Goal: Task Accomplishment & Management: Use online tool/utility

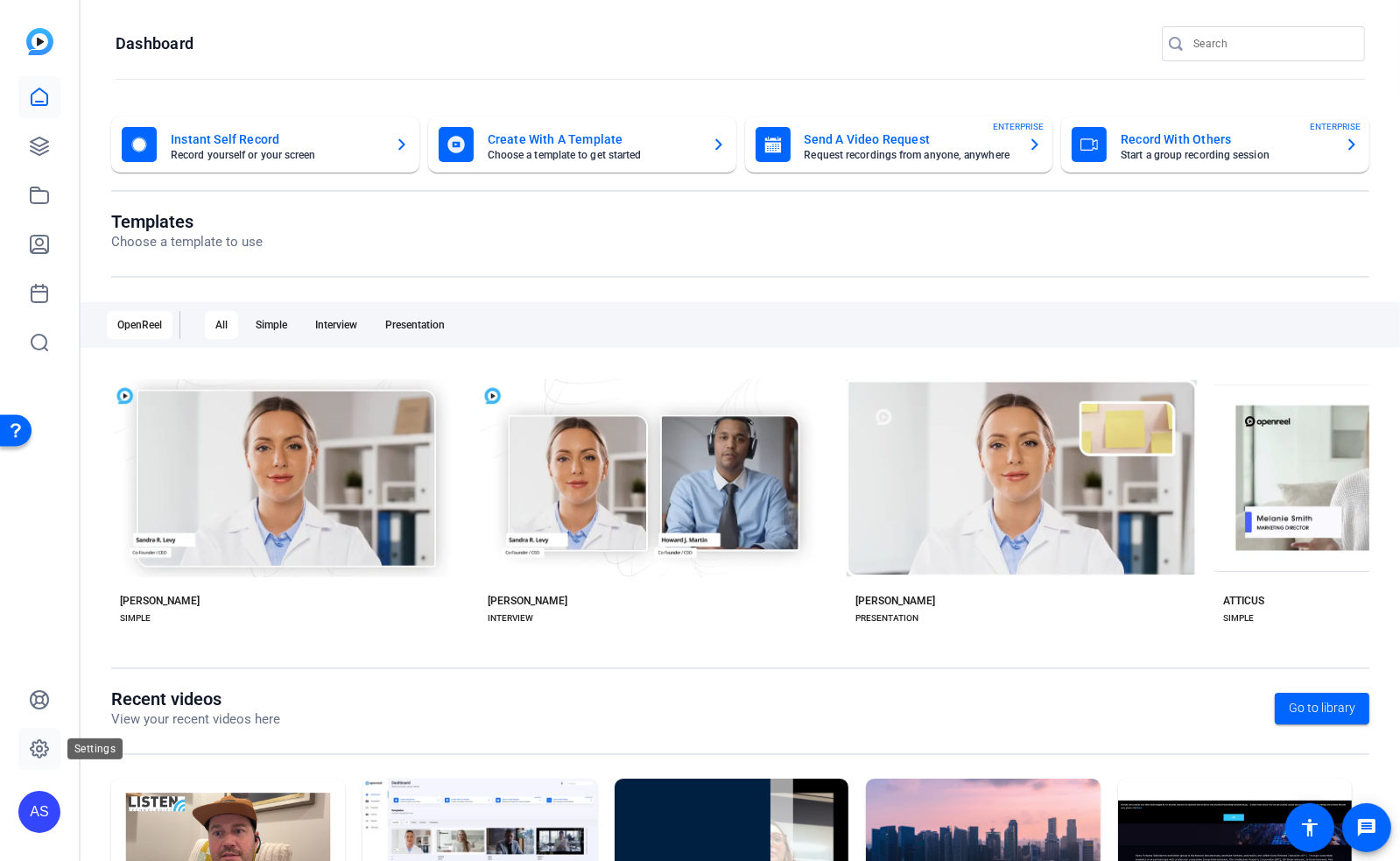
click at [40, 744] on icon at bounding box center [40, 749] width 21 height 21
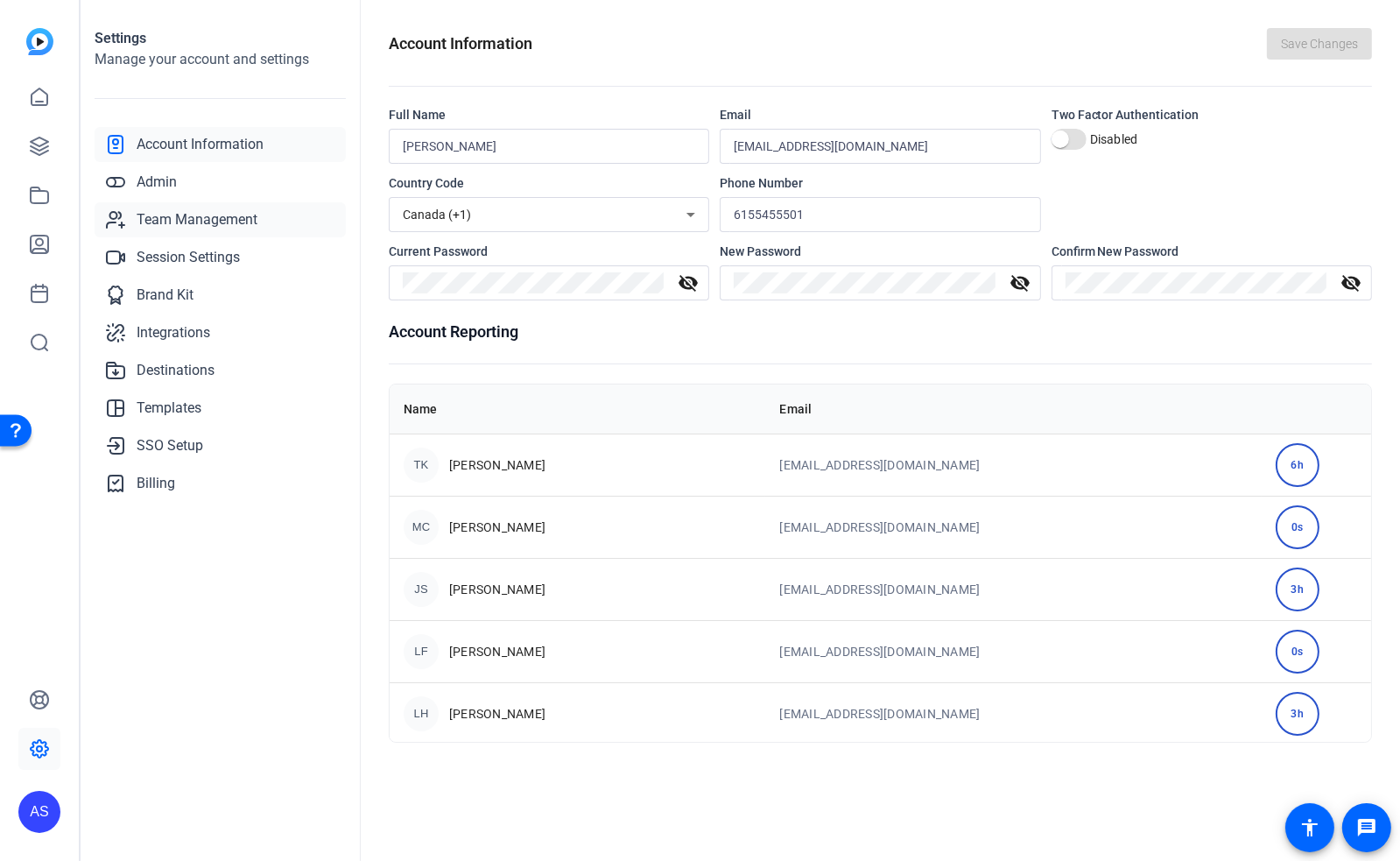
click at [184, 221] on span "Team Management" at bounding box center [197, 220] width 121 height 21
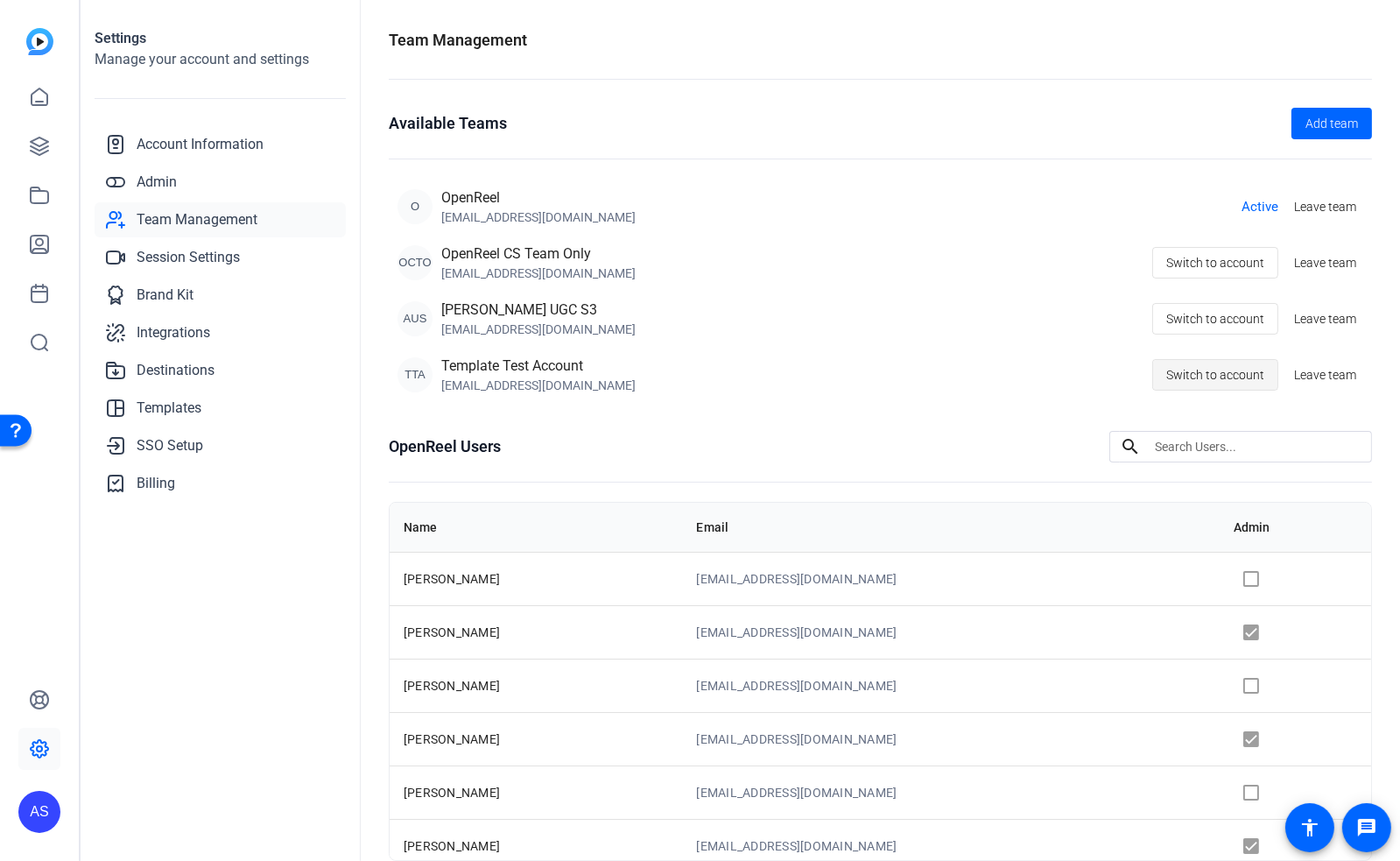
click at [1216, 377] on span "Switch to account" at bounding box center [1215, 375] width 98 height 34
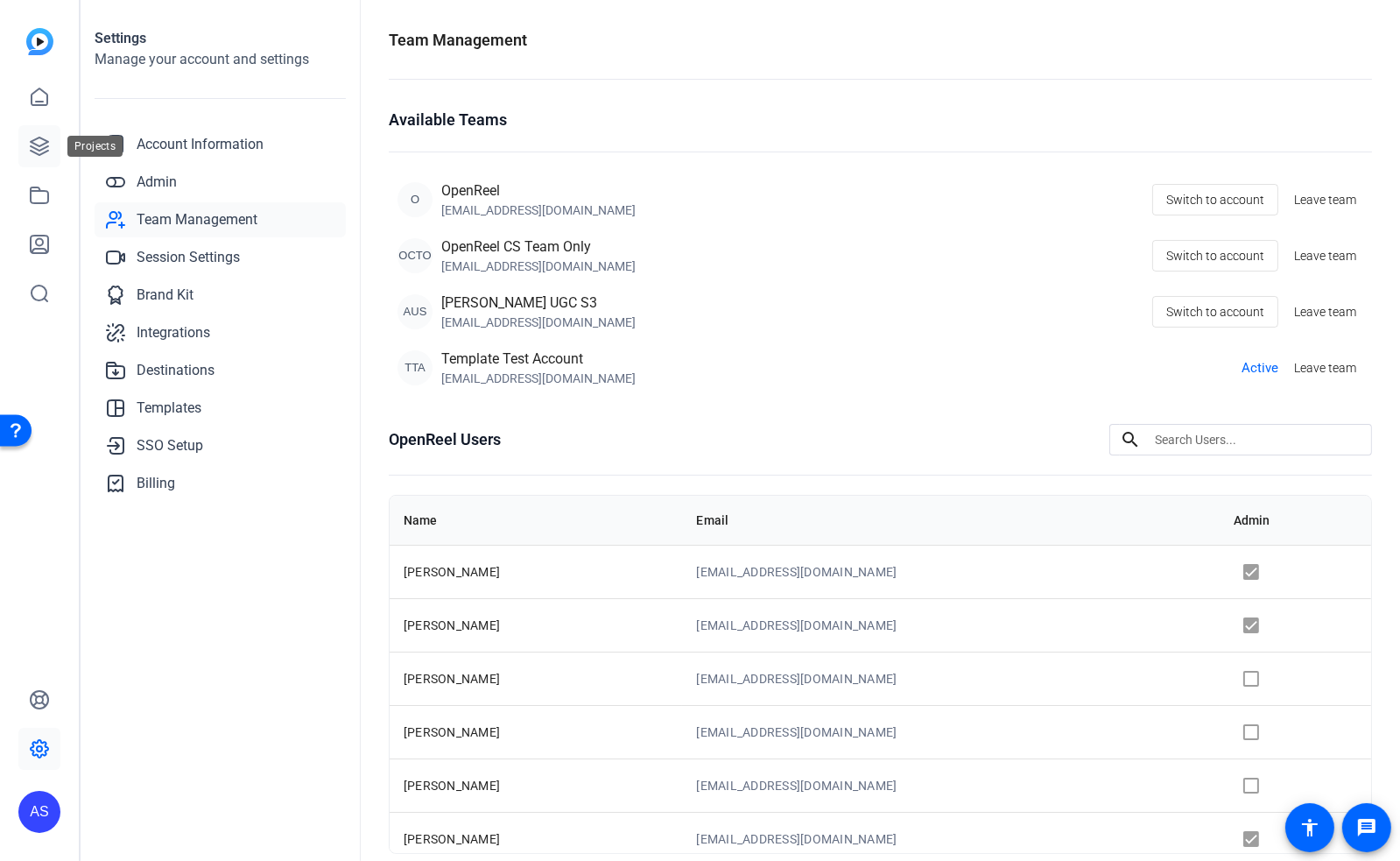
click at [39, 143] on icon at bounding box center [40, 146] width 21 height 21
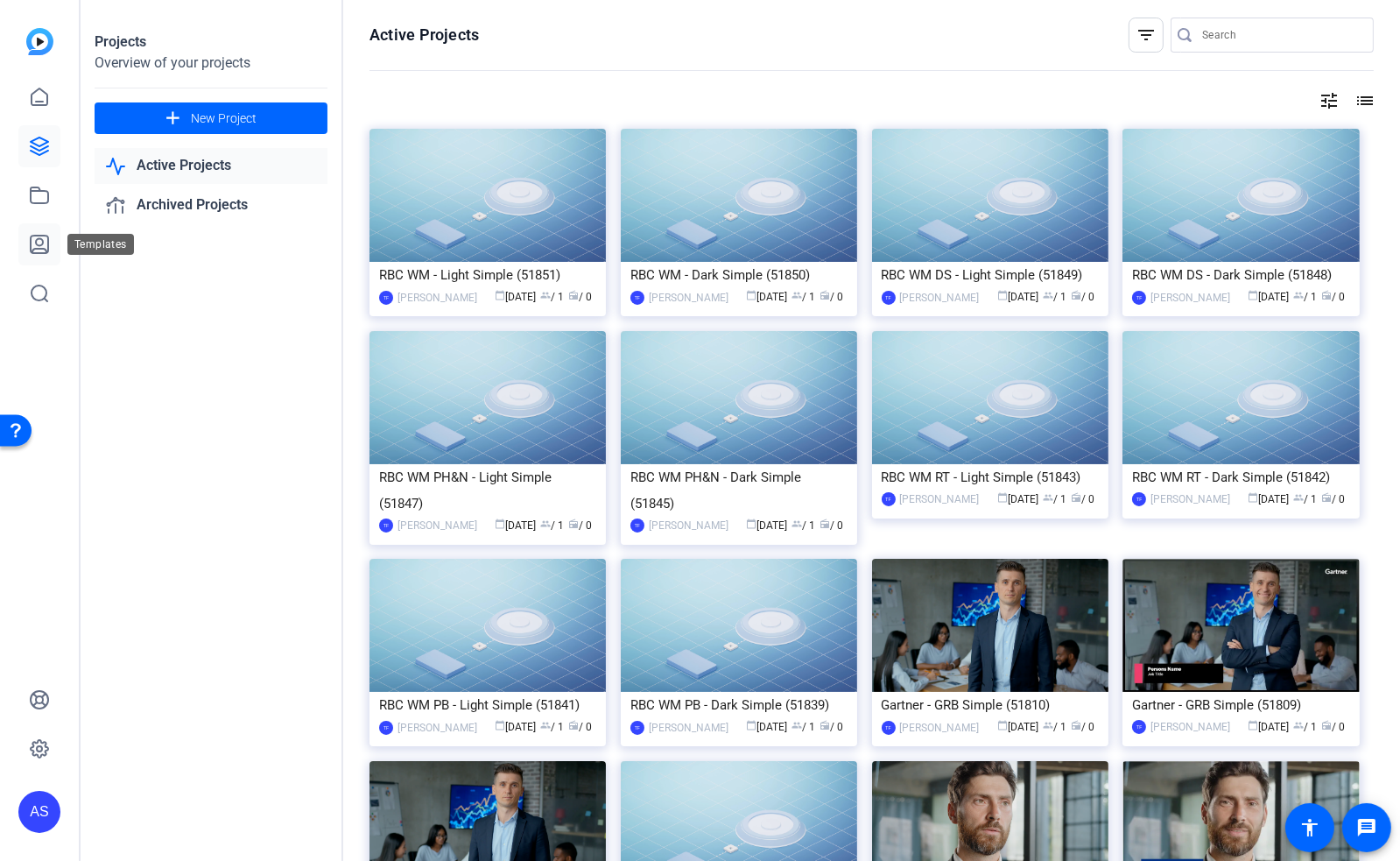
click at [36, 247] on icon at bounding box center [40, 244] width 21 height 21
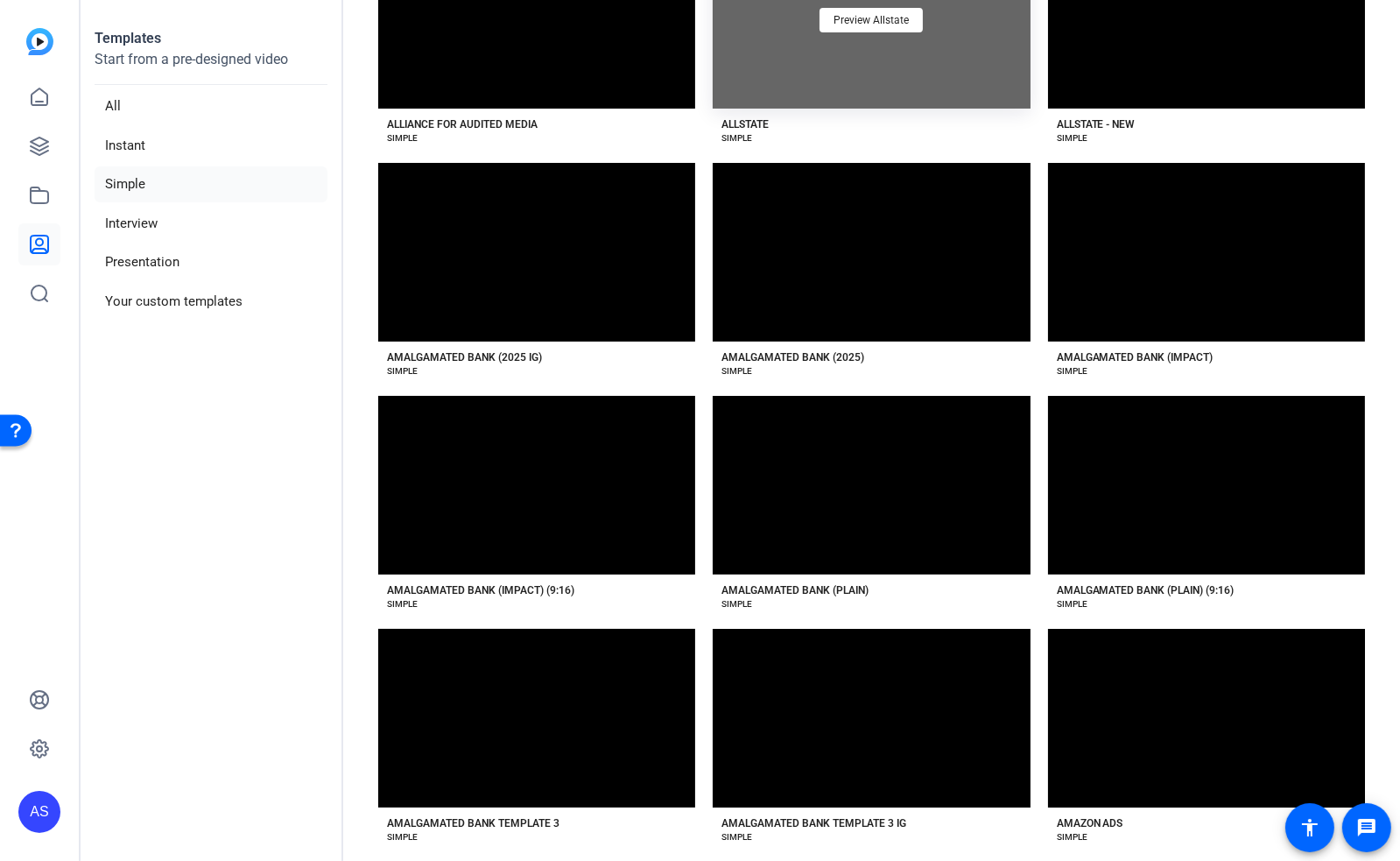
scroll to position [933, 0]
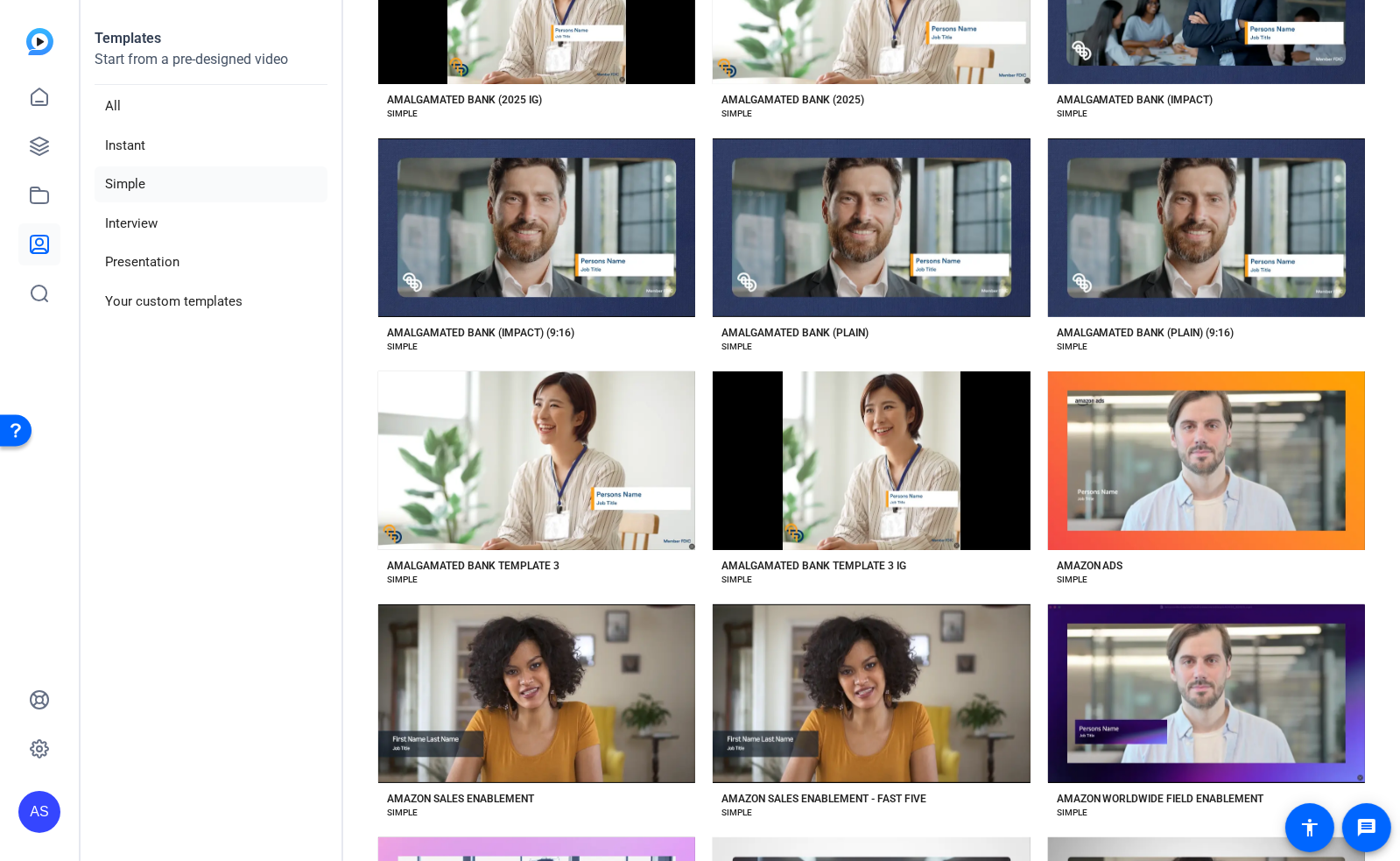
click at [1369, 305] on section "Creator Templates Simple templates A-Z Preview AAD AAD SIMPLE Preview AArete AA…" at bounding box center [872, 430] width 1057 height 861
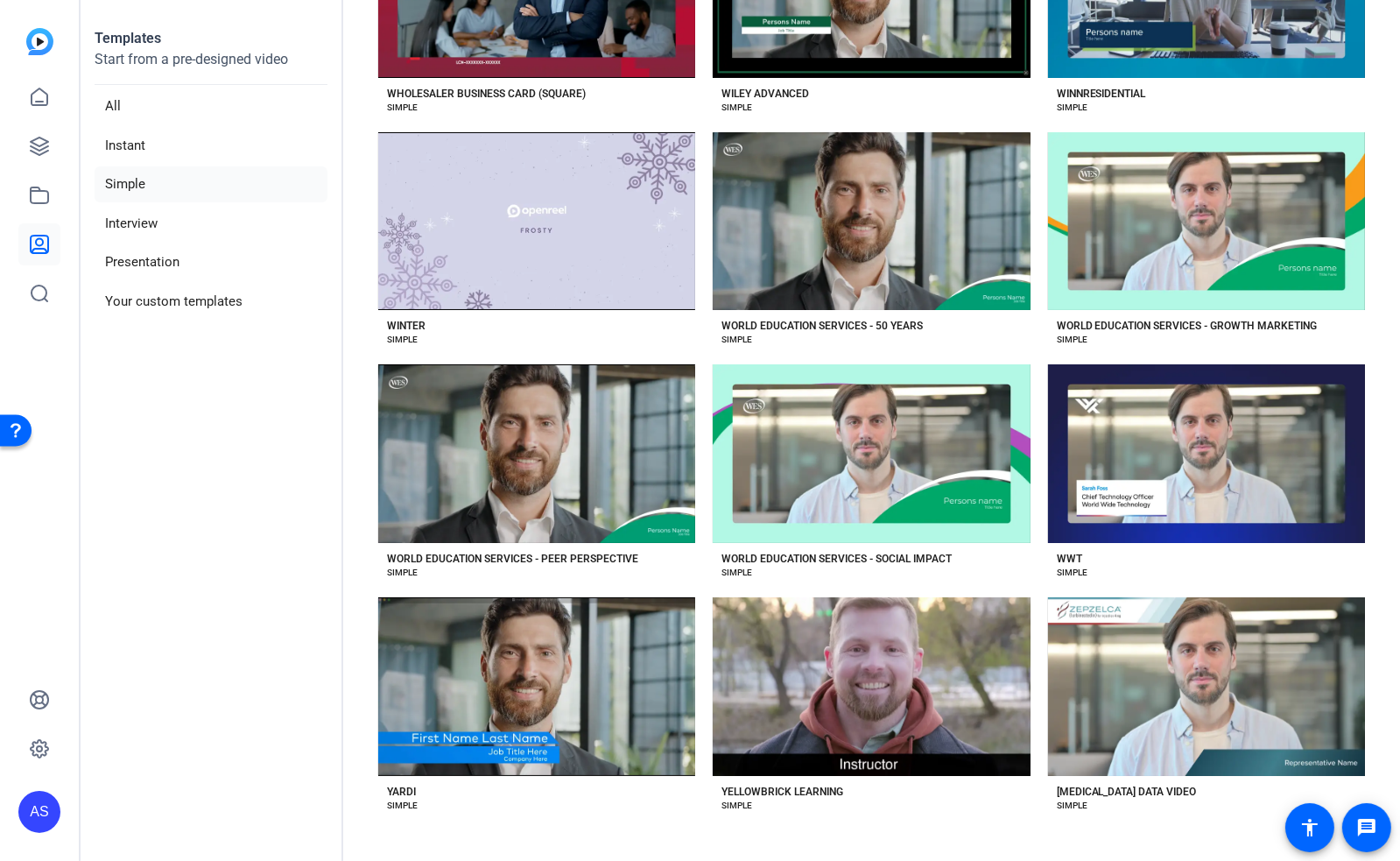
scroll to position [51963, 0]
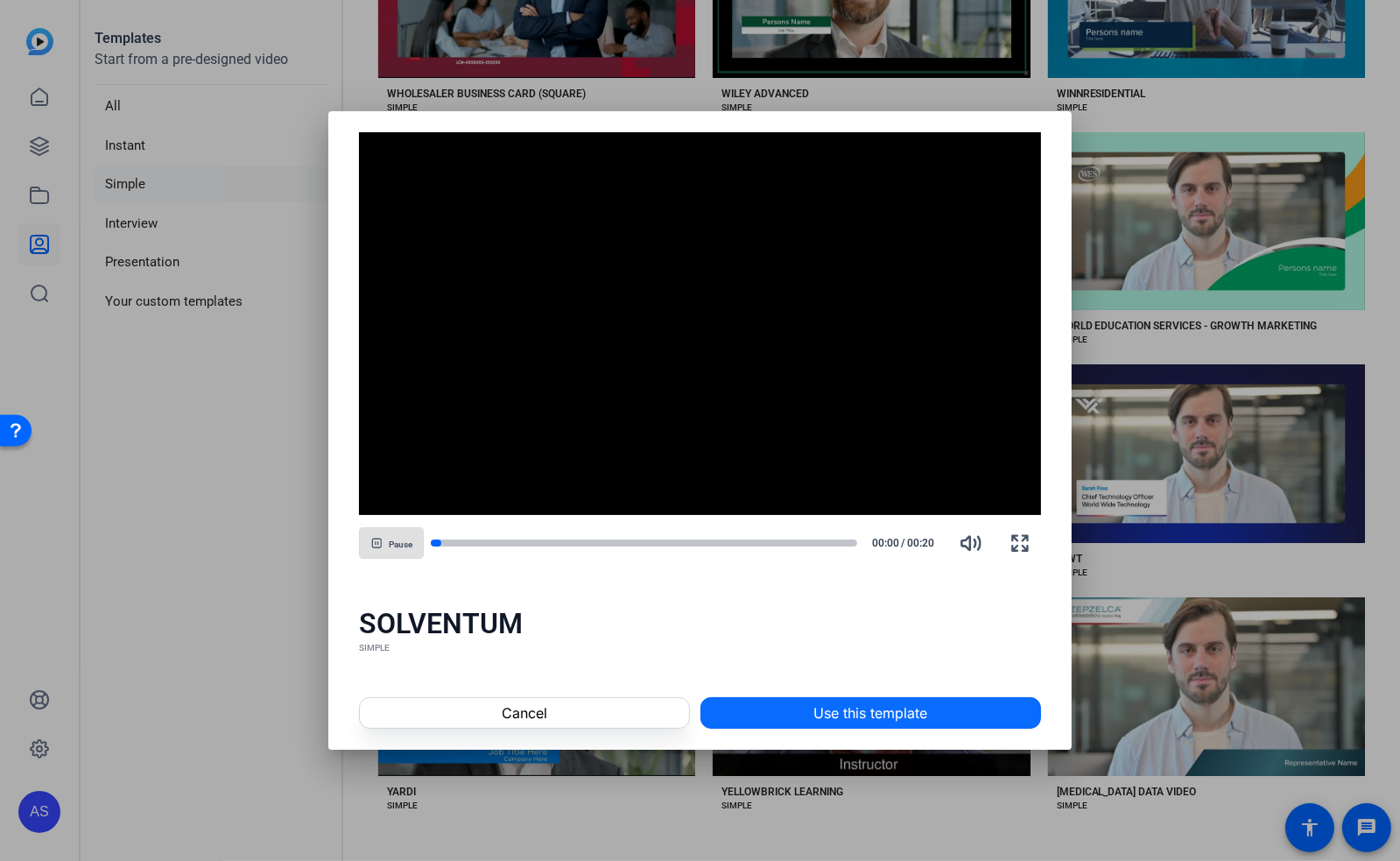
click at [768, 711] on span at bounding box center [871, 713] width 339 height 42
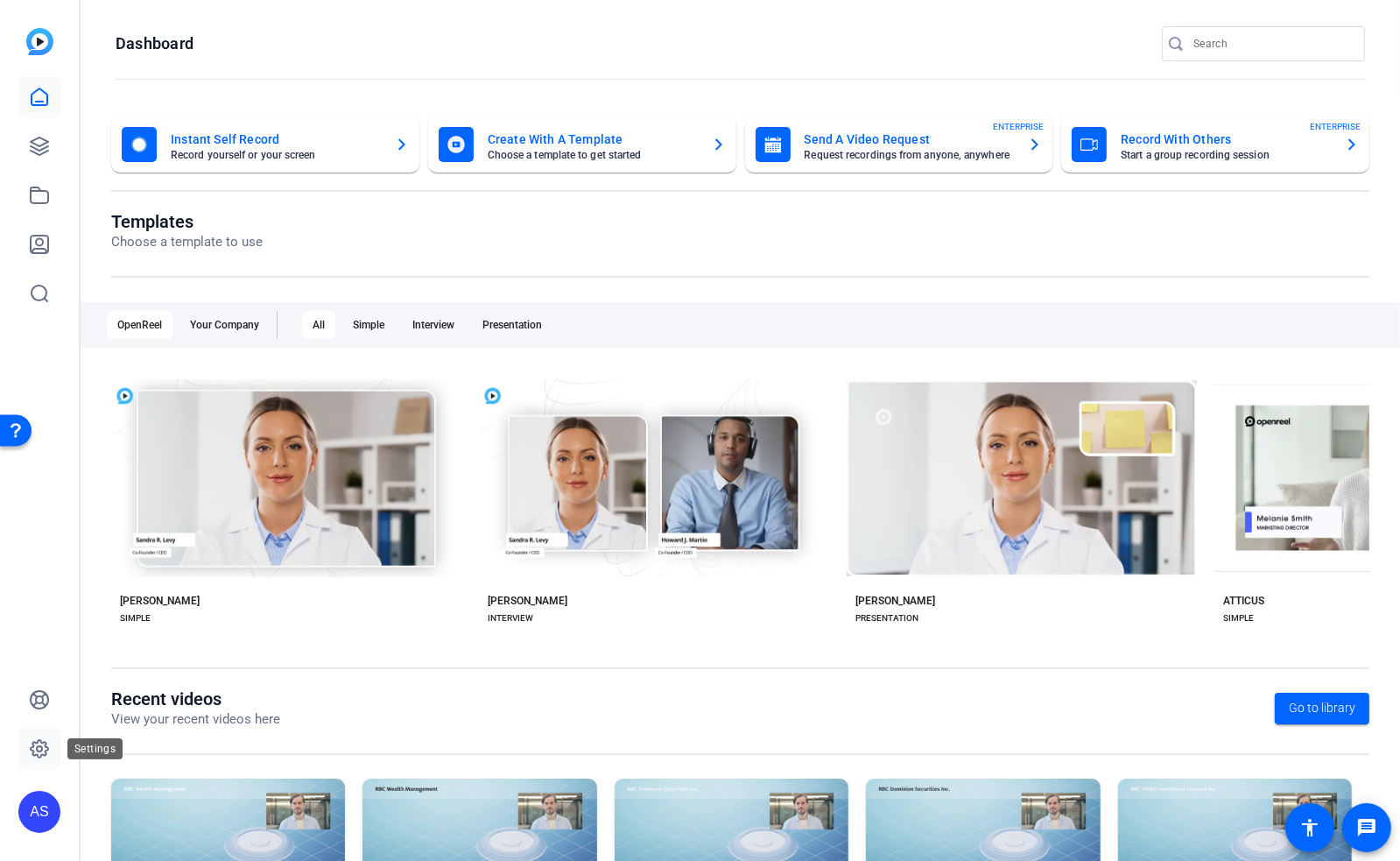
click at [36, 741] on icon at bounding box center [40, 749] width 21 height 21
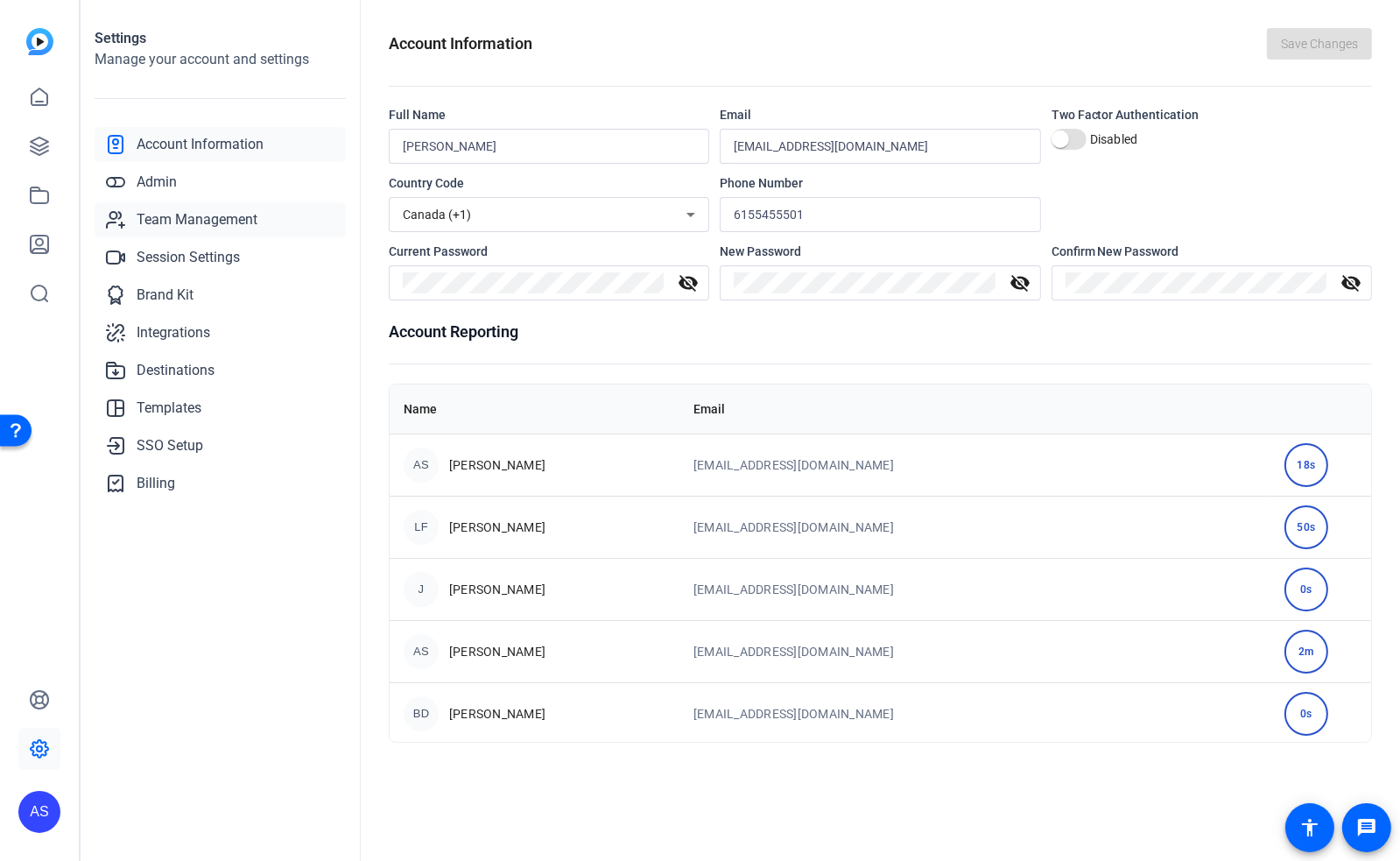
click at [174, 223] on span "Team Management" at bounding box center [197, 220] width 121 height 21
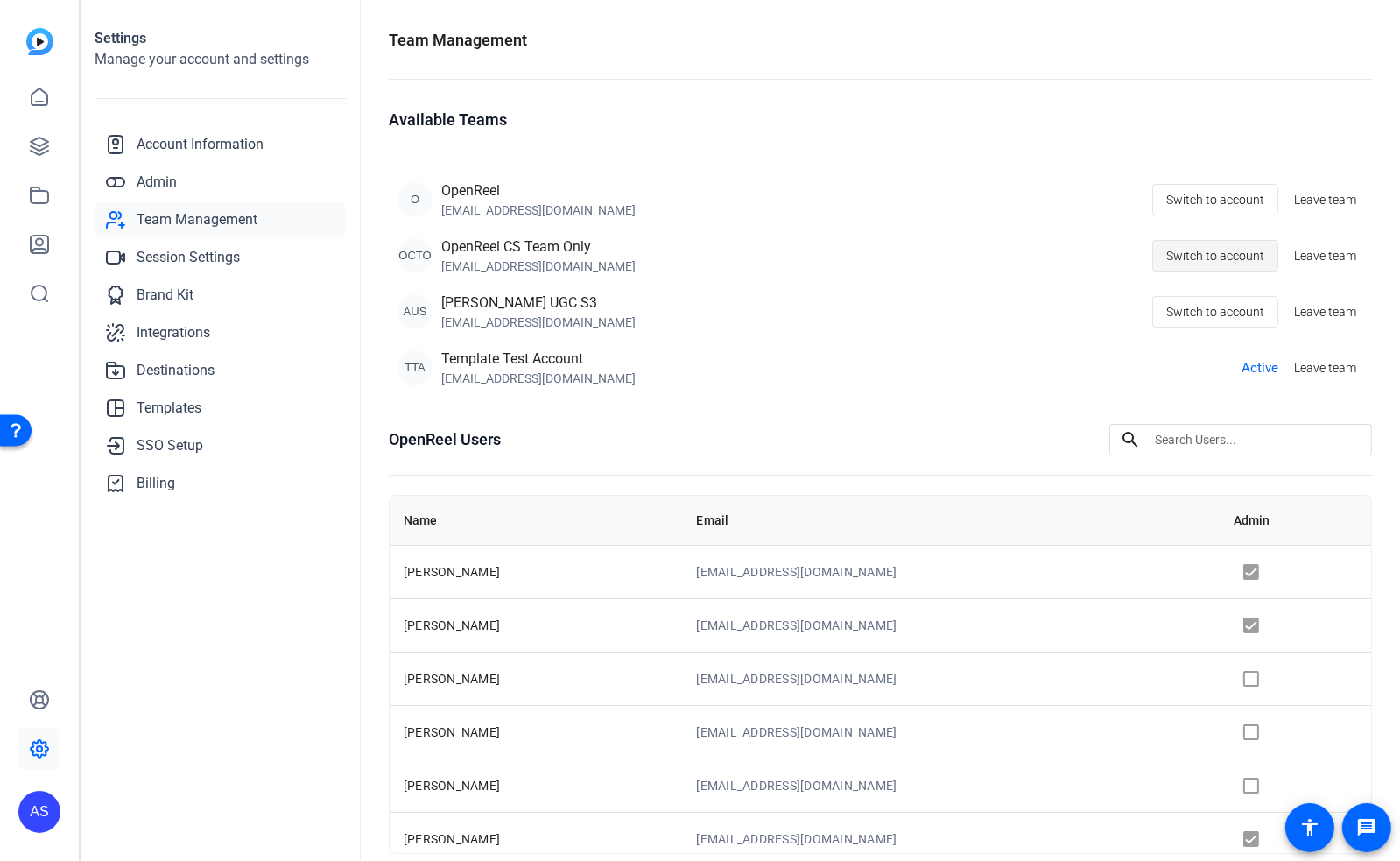
click at [1197, 251] on span "Switch to account" at bounding box center [1215, 256] width 98 height 34
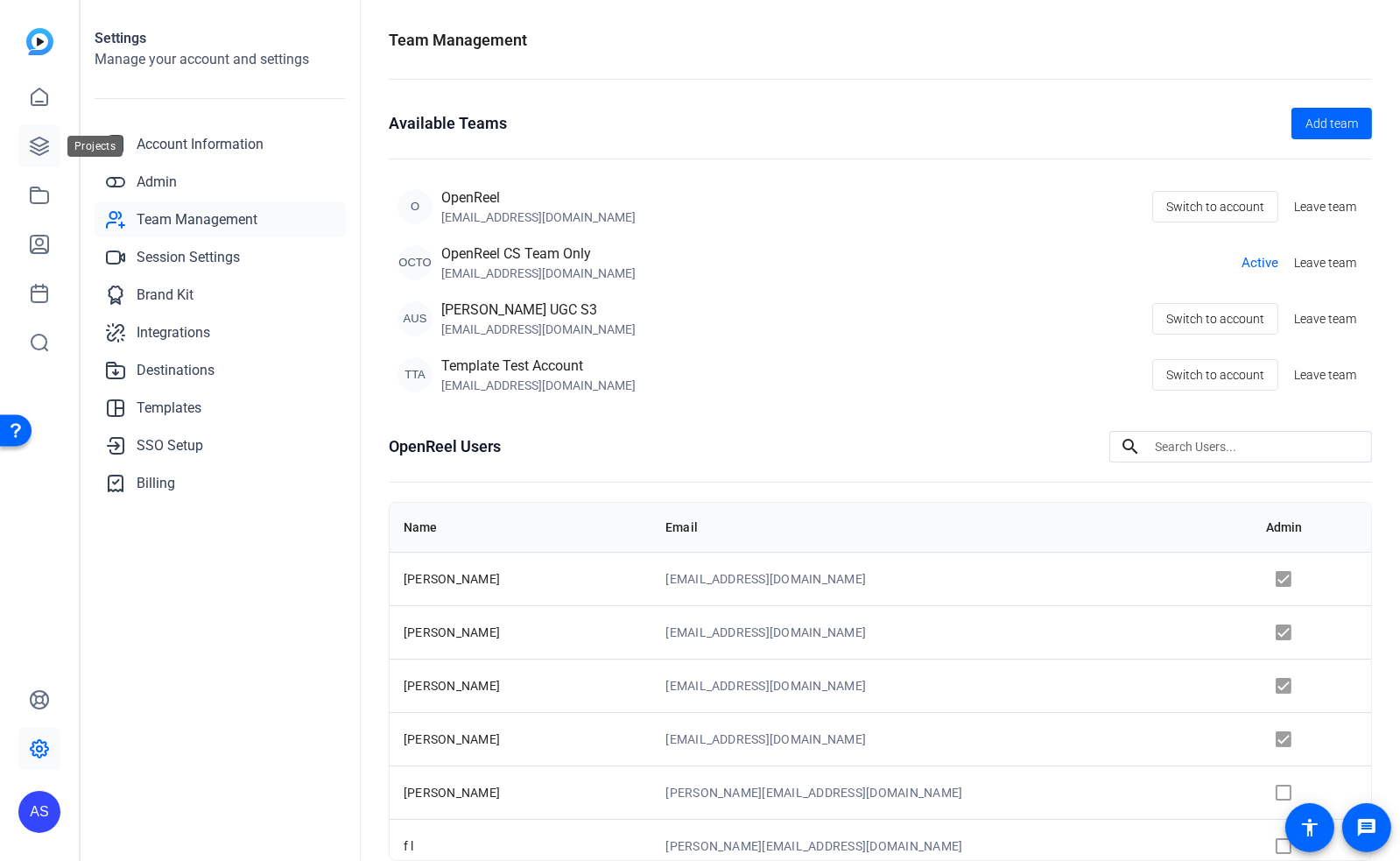
click at [41, 155] on icon at bounding box center [40, 146] width 21 height 21
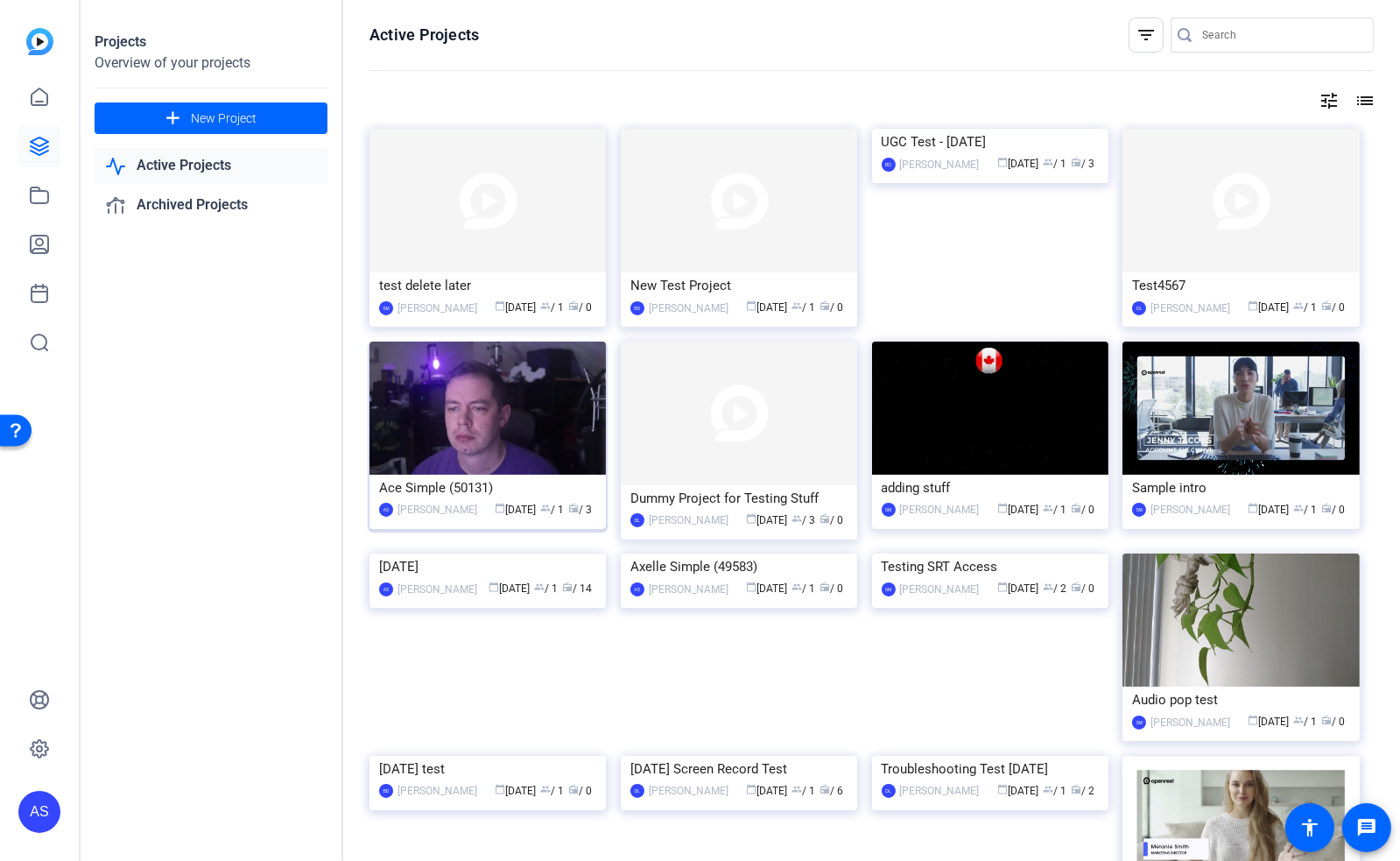
click at [441, 501] on div "Ace Simple (50131)" at bounding box center [488, 488] width 217 height 26
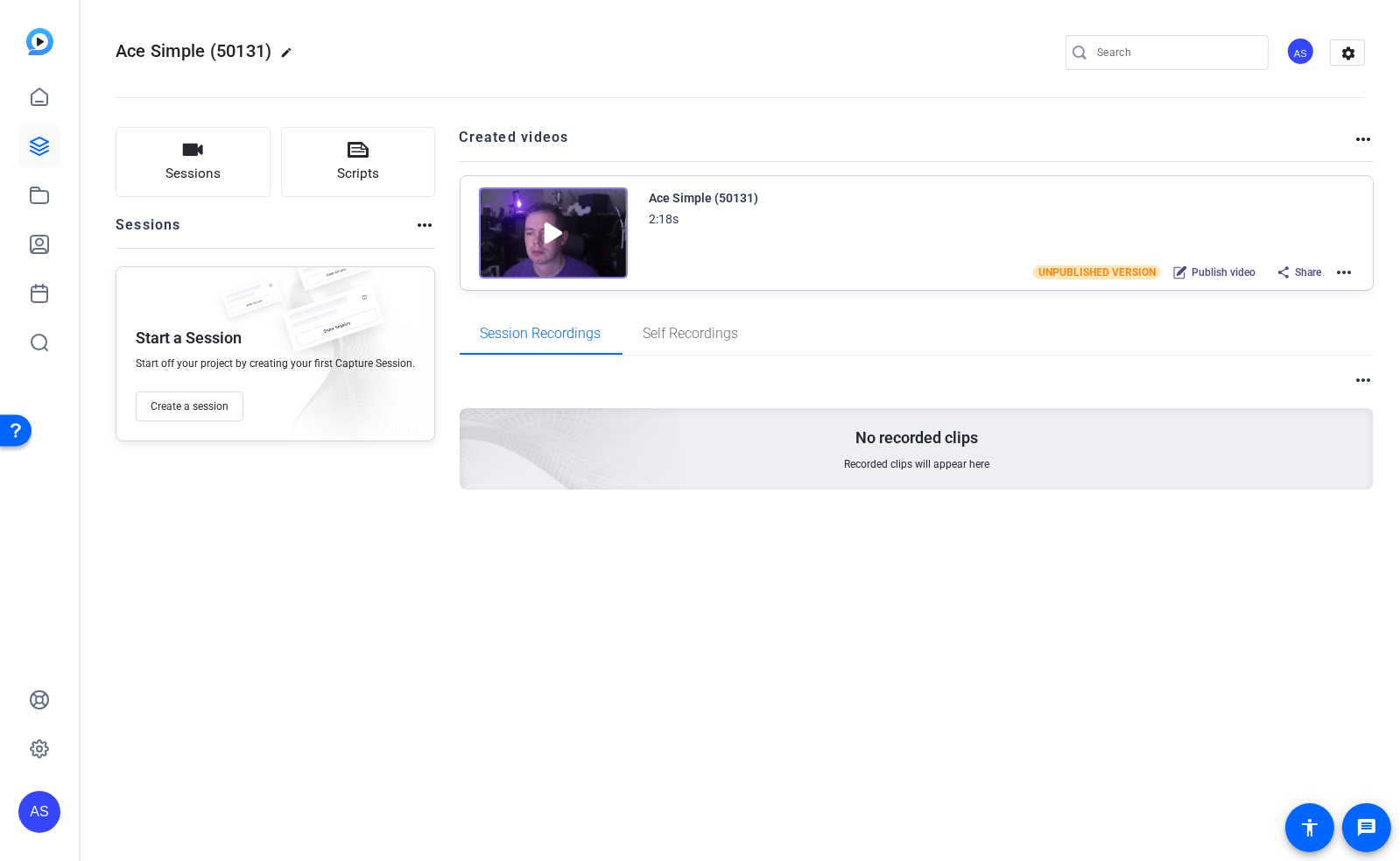
click at [1345, 274] on mat-icon "more_horiz" at bounding box center [1344, 273] width 21 height 21
click at [1265, 292] on span "Edit in Creator" at bounding box center [1280, 293] width 122 height 21
click at [1344, 269] on mat-icon "more_horiz" at bounding box center [1344, 273] width 21 height 21
click at [1278, 296] on span "Edit in Creator" at bounding box center [1280, 293] width 122 height 21
